Goal: Check status: Check status

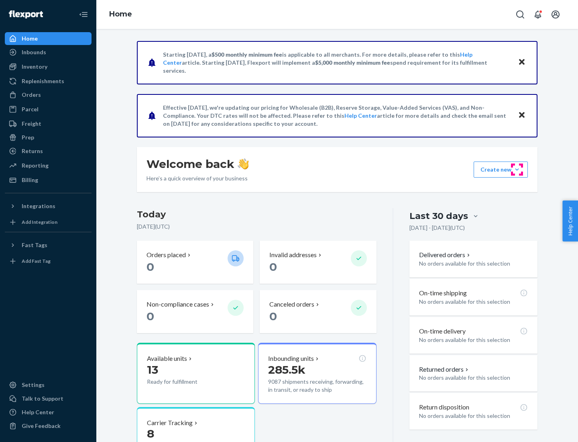
click at [517, 169] on button "Create new Create new inbound Create new order Create new product" at bounding box center [501, 169] width 54 height 16
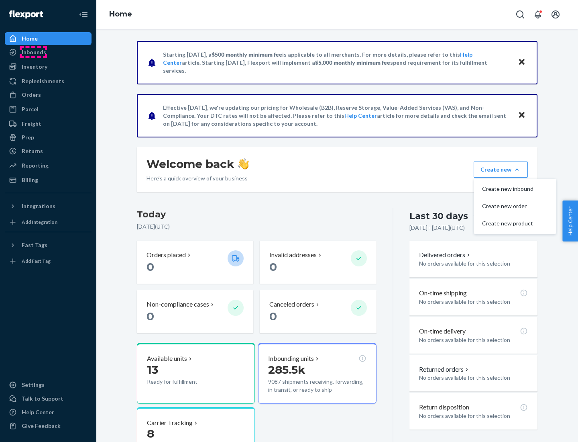
click at [33, 52] on div "Inbounds" at bounding box center [34, 52] width 24 height 8
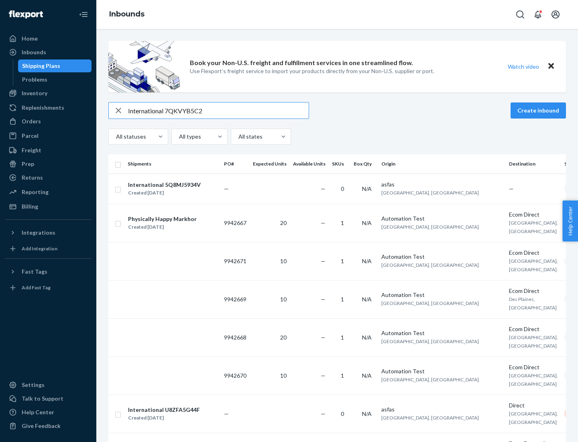
type input "International 7QKVYB5C29"
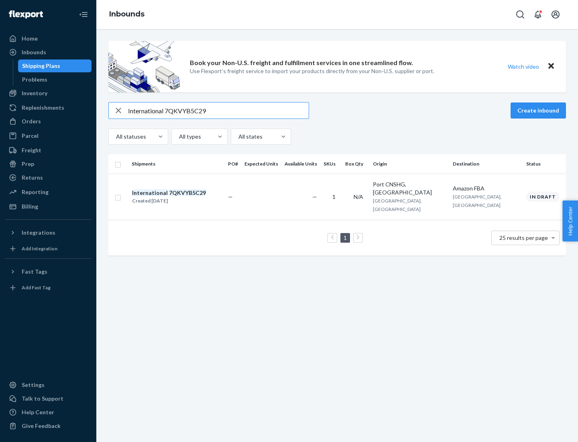
click at [183, 197] on div "Created [DATE]" at bounding box center [169, 201] width 74 height 8
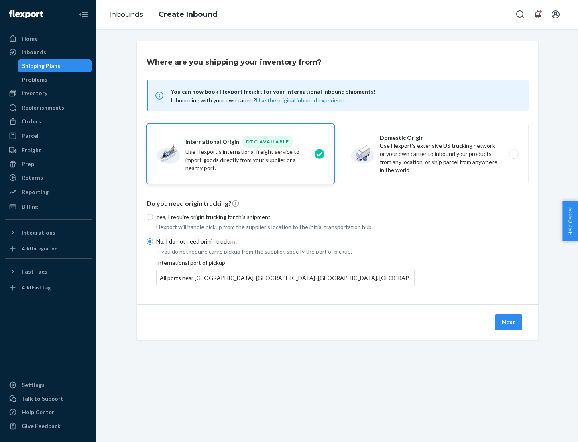
click at [509, 322] on button "Next" at bounding box center [508, 322] width 27 height 16
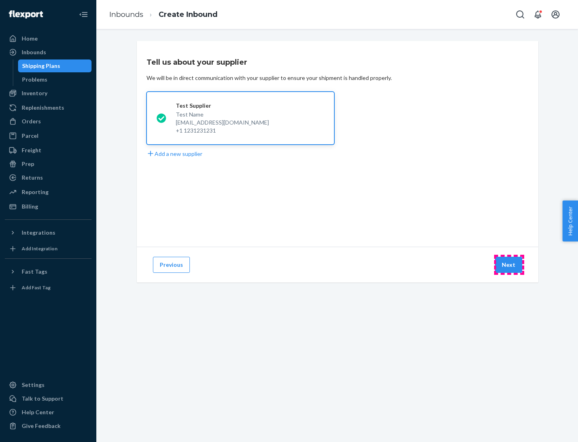
click at [509, 265] on button "Next" at bounding box center [508, 265] width 27 height 16
